Goal: Find specific page/section: Find specific page/section

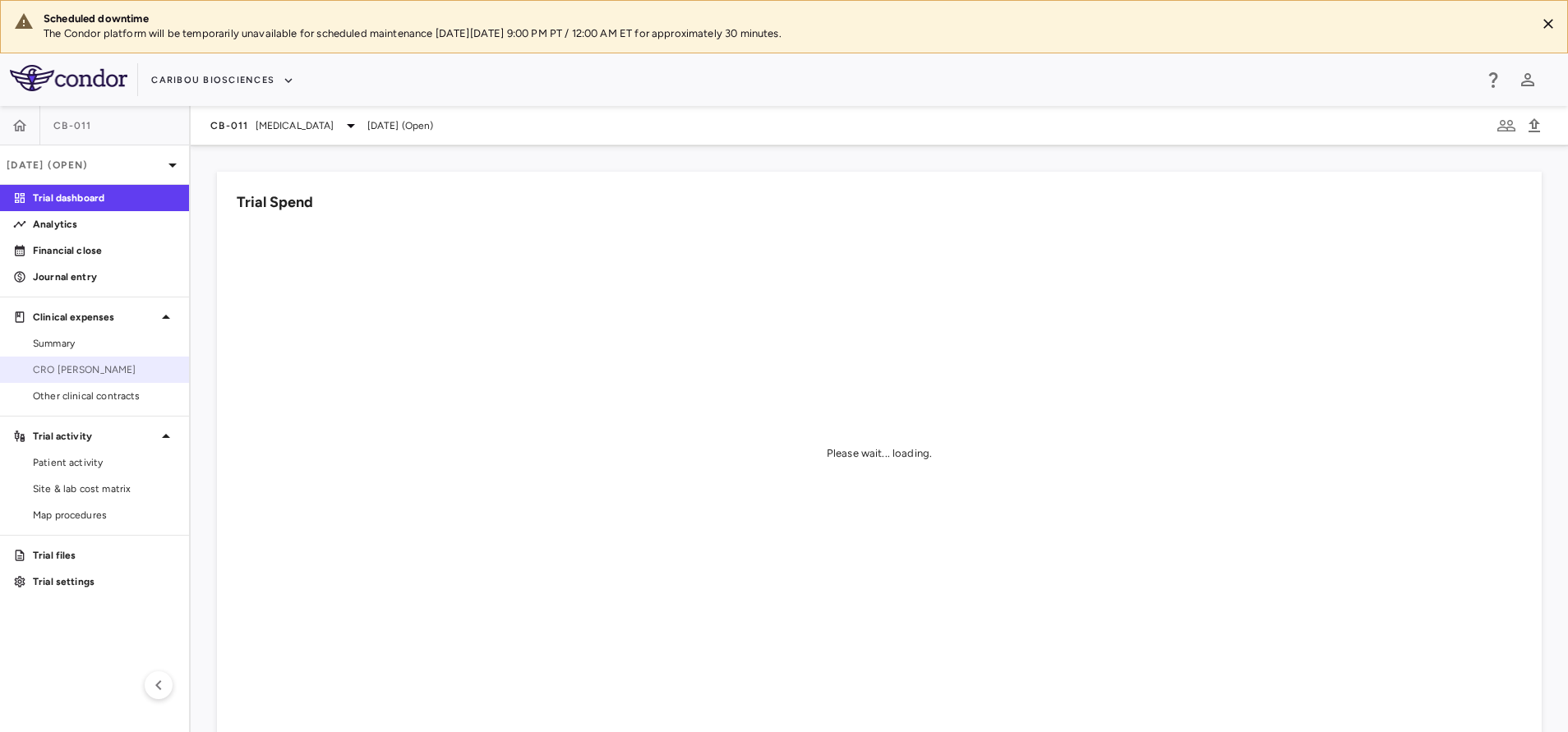
click at [27, 364] on div "CRO [PERSON_NAME]" at bounding box center [100, 370] width 150 height 15
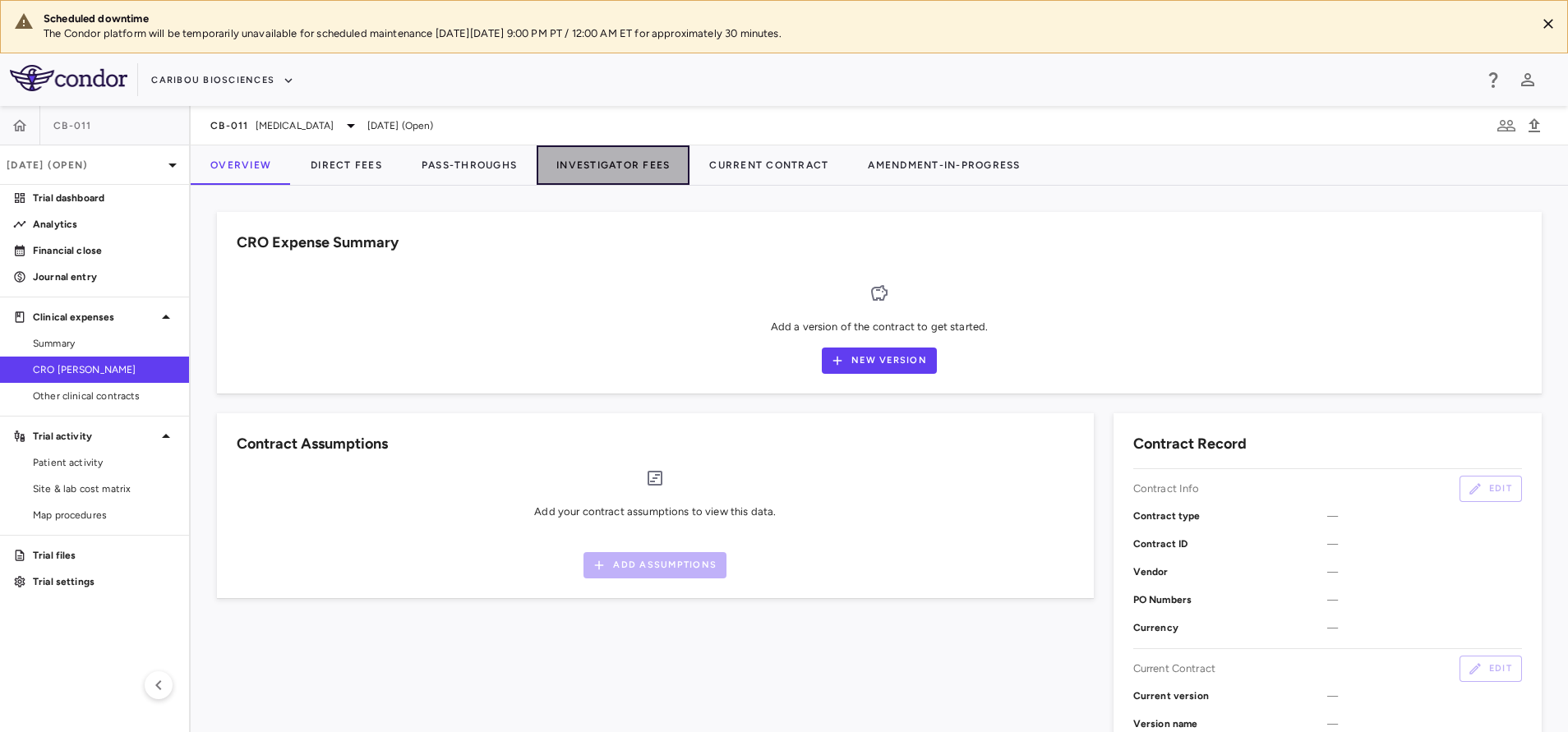
click at [576, 174] on button "Investigator Fees" at bounding box center [612, 165] width 153 height 39
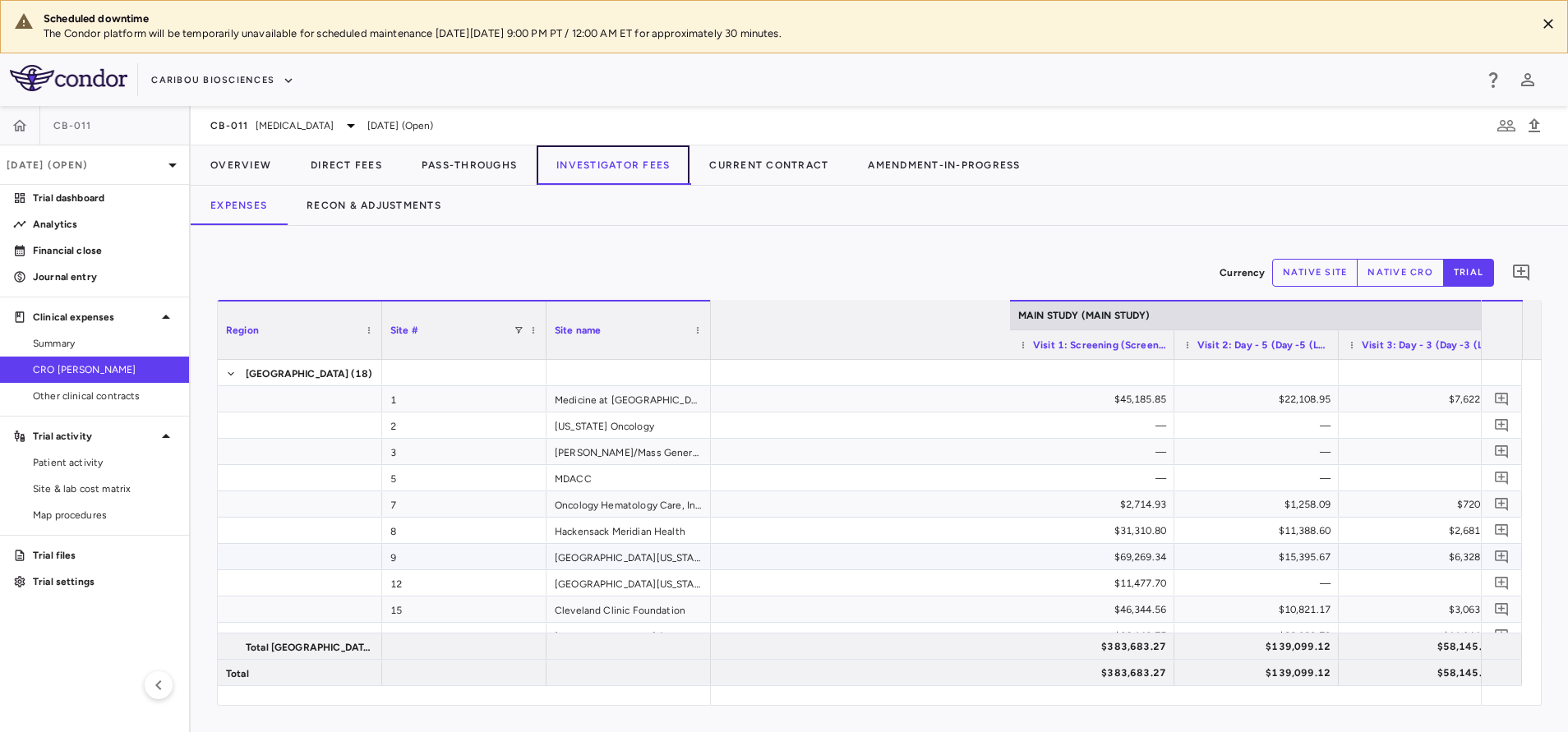
scroll to position [0, 1309]
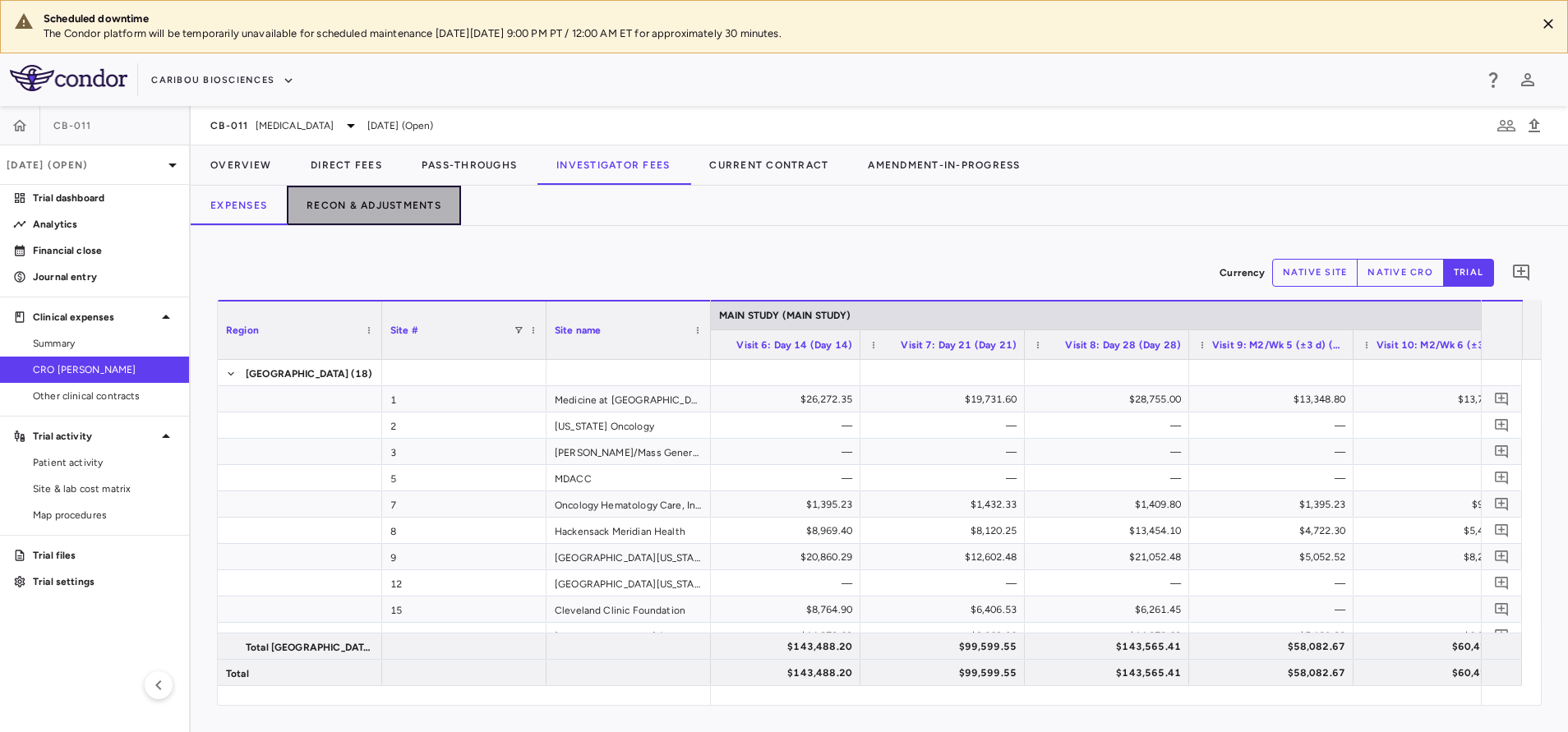
click at [383, 197] on button "Recon & Adjustments" at bounding box center [374, 205] width 174 height 39
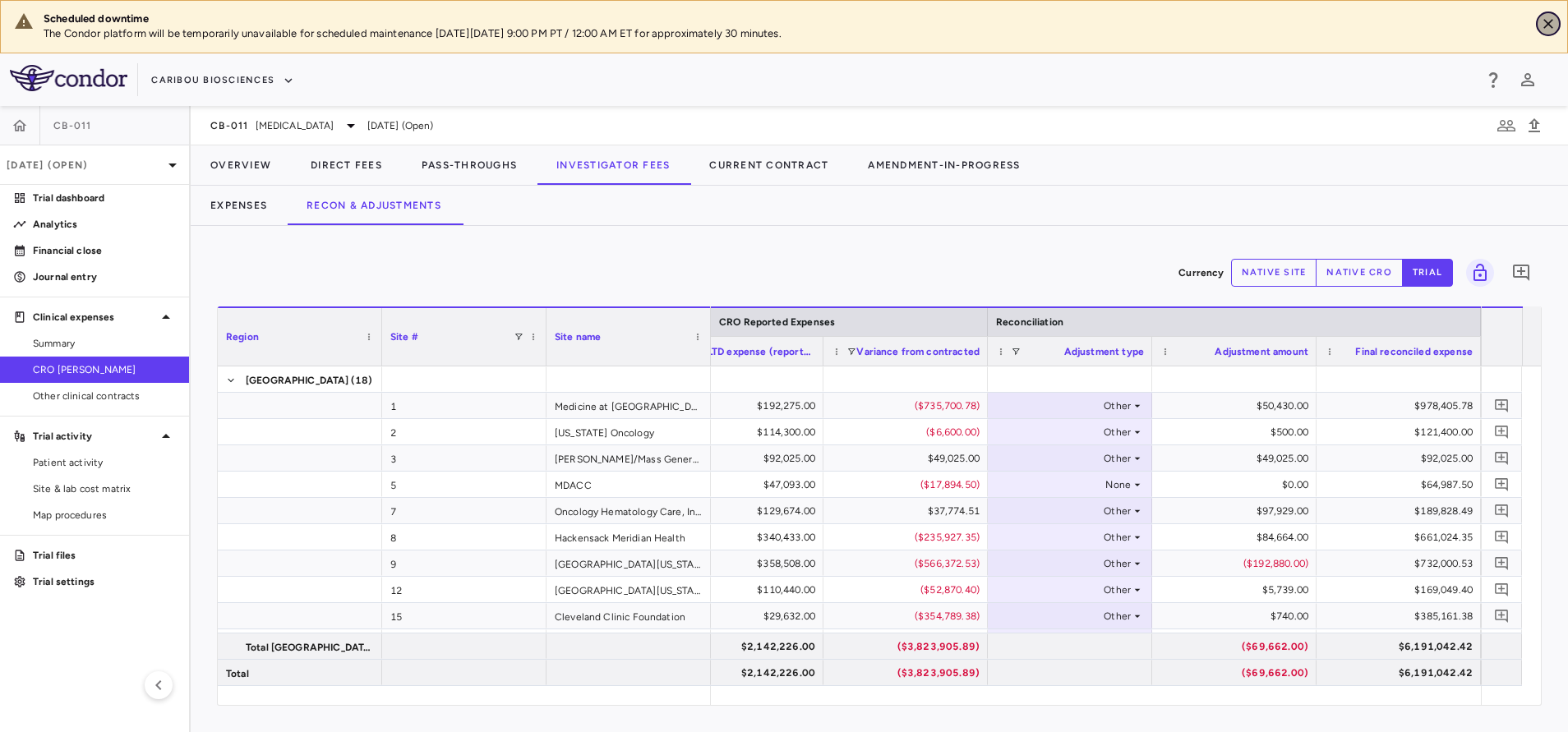
click at [1550, 26] on icon "Close" at bounding box center [1549, 24] width 17 height 17
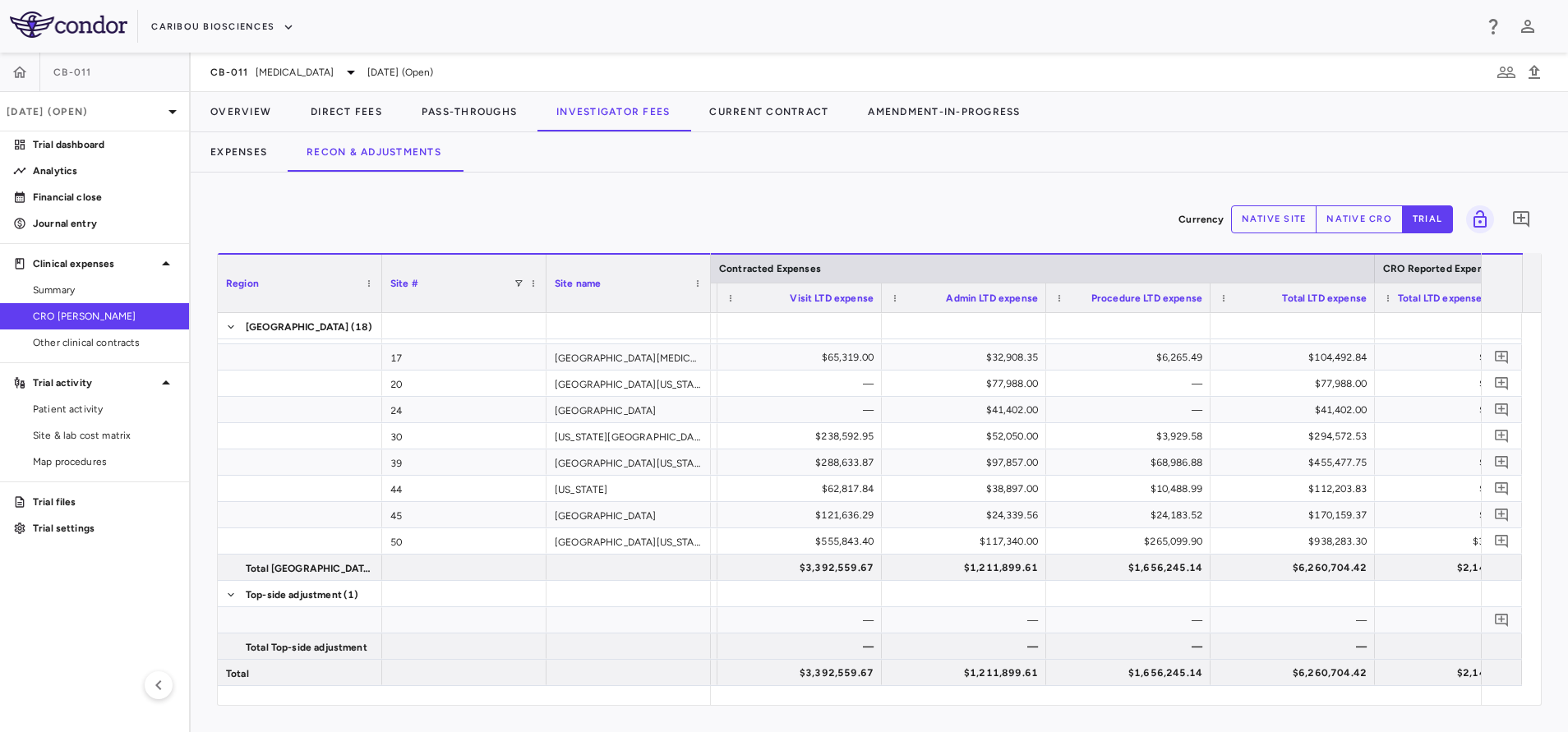
click at [813, 301] on span "Visit LTD expense" at bounding box center [832, 299] width 84 height 12
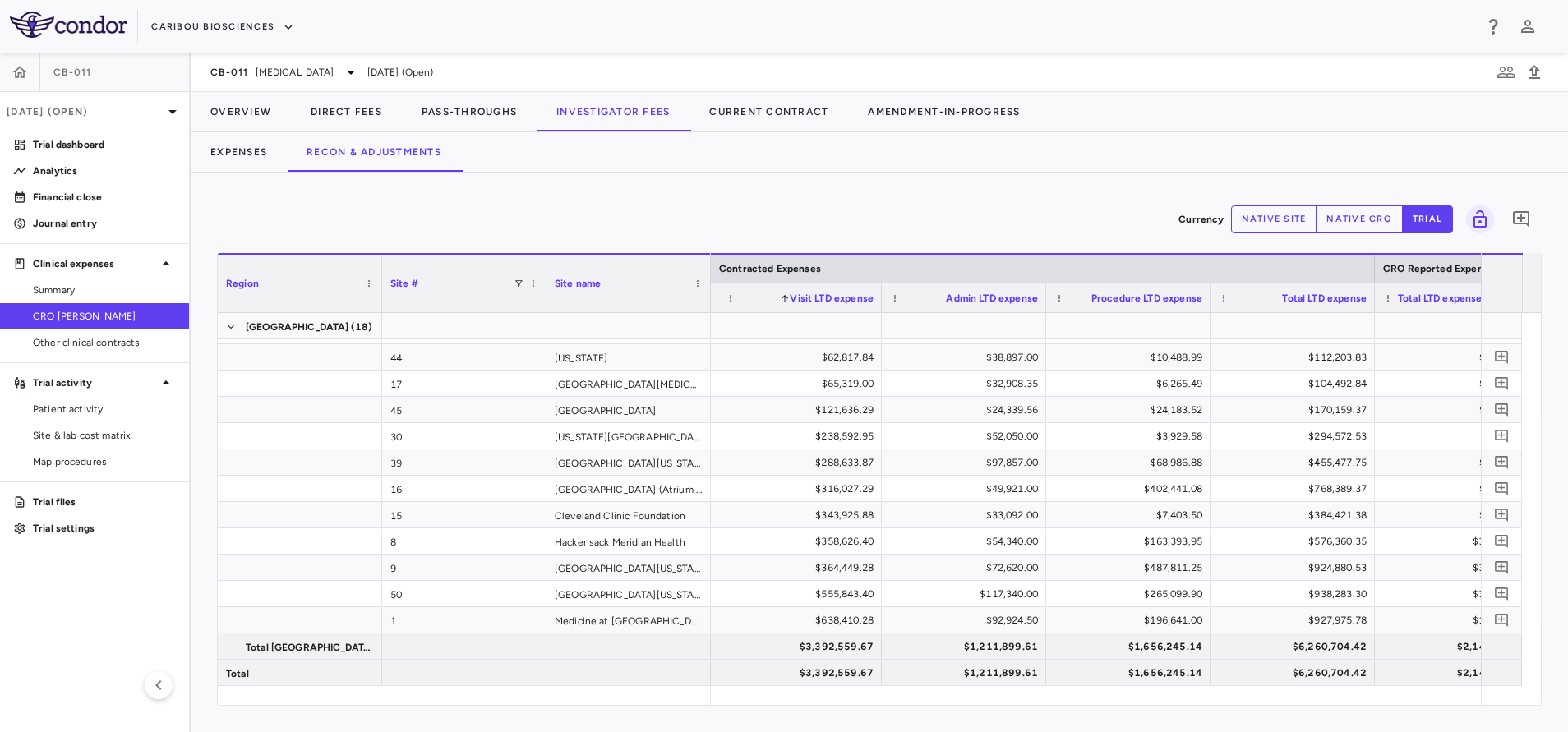
click at [813, 301] on span "Visit LTD expense" at bounding box center [832, 299] width 84 height 12
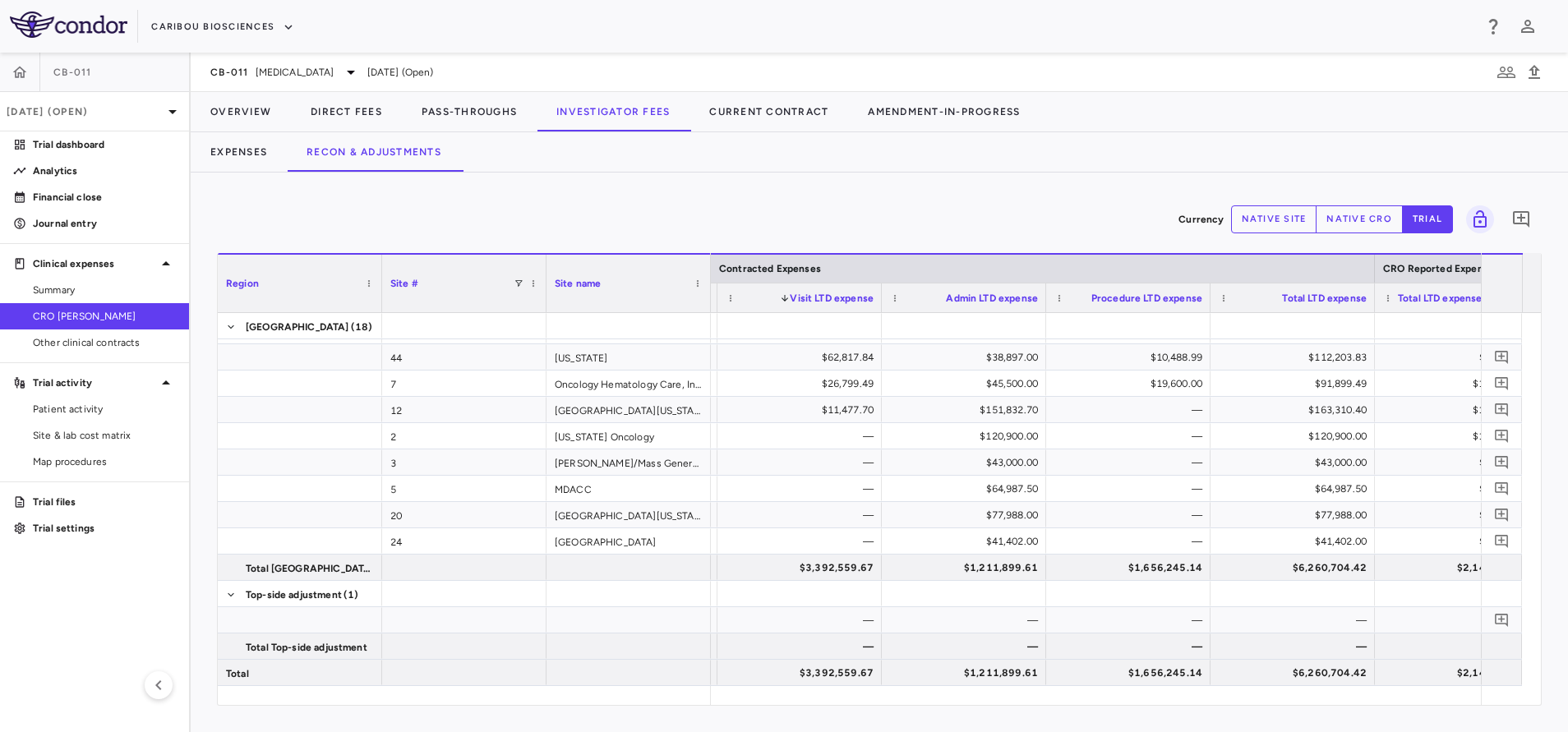
click at [813, 301] on span "Visit LTD expense" at bounding box center [832, 299] width 84 height 12
